Goal: Task Accomplishment & Management: Manage account settings

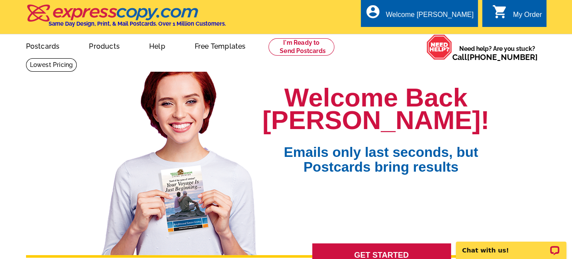
click at [509, 13] on link "0 shopping_cart My Order" at bounding box center [518, 15] width 50 height 11
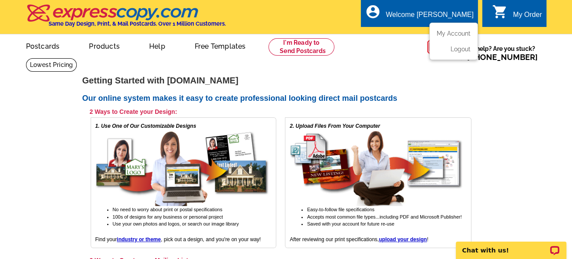
click at [430, 14] on div "Welcome [PERSON_NAME]" at bounding box center [430, 17] width 88 height 12
click at [451, 32] on link "My Account" at bounding box center [452, 34] width 37 height 8
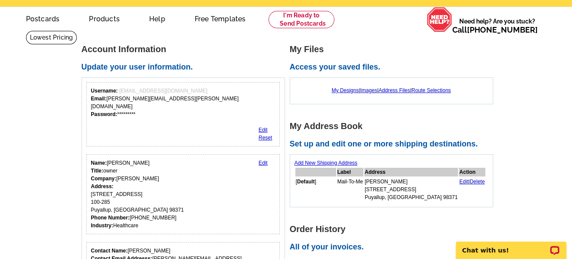
scroll to position [28, 0]
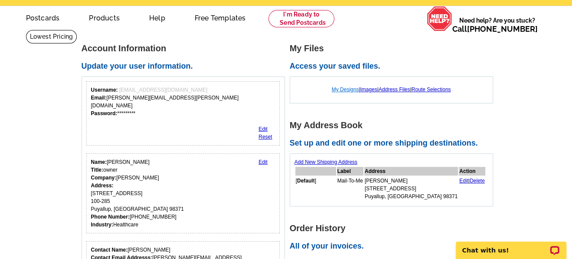
click at [348, 90] on link "My Designs" at bounding box center [345, 89] width 27 height 6
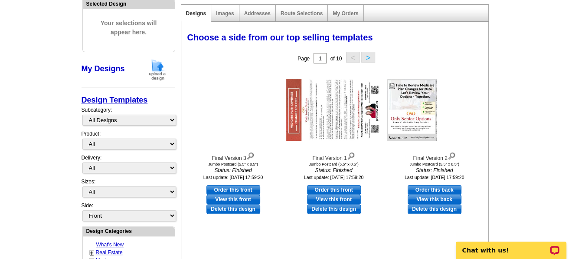
scroll to position [102, 0]
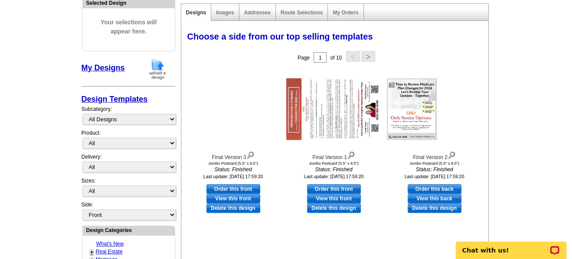
click at [320, 106] on img at bounding box center [333, 109] width 95 height 62
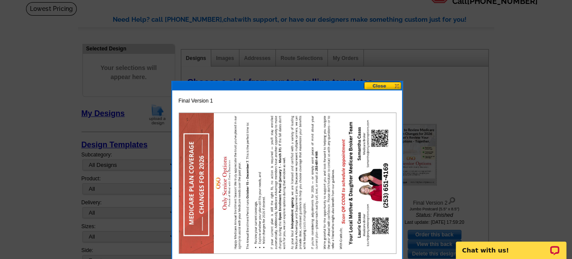
scroll to position [0, 0]
